Goal: Book appointment/travel/reservation

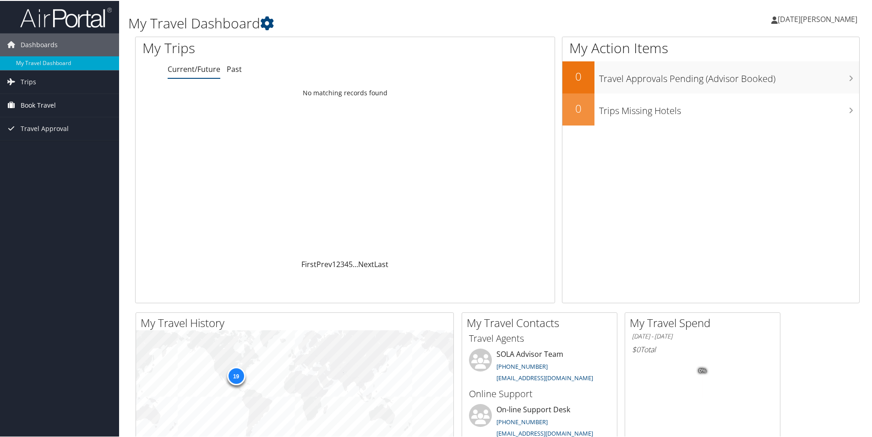
click at [41, 104] on span "Book Travel" at bounding box center [38, 104] width 35 height 23
click at [33, 136] on link "Book/Manage Online Trips" at bounding box center [59, 137] width 119 height 14
